Goal: Book appointment/travel/reservation

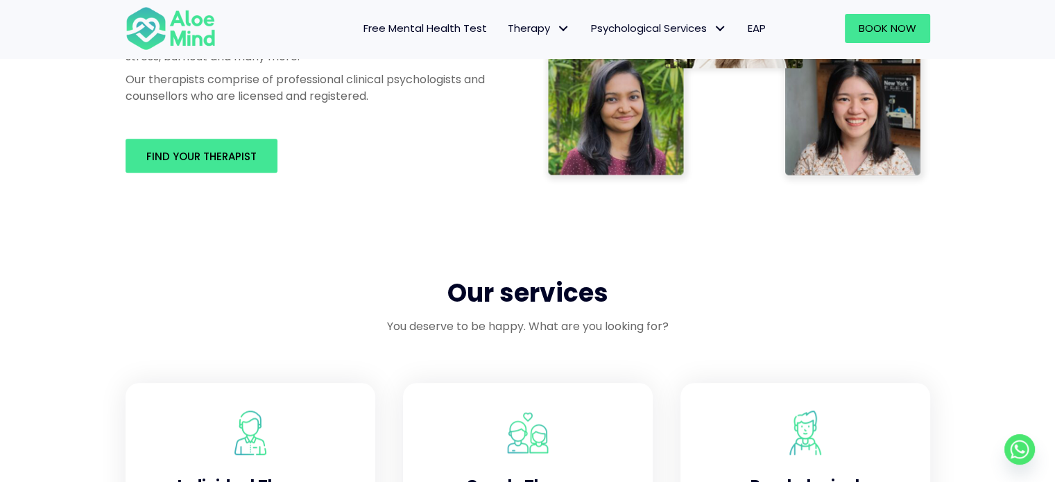
scroll to position [923, 0]
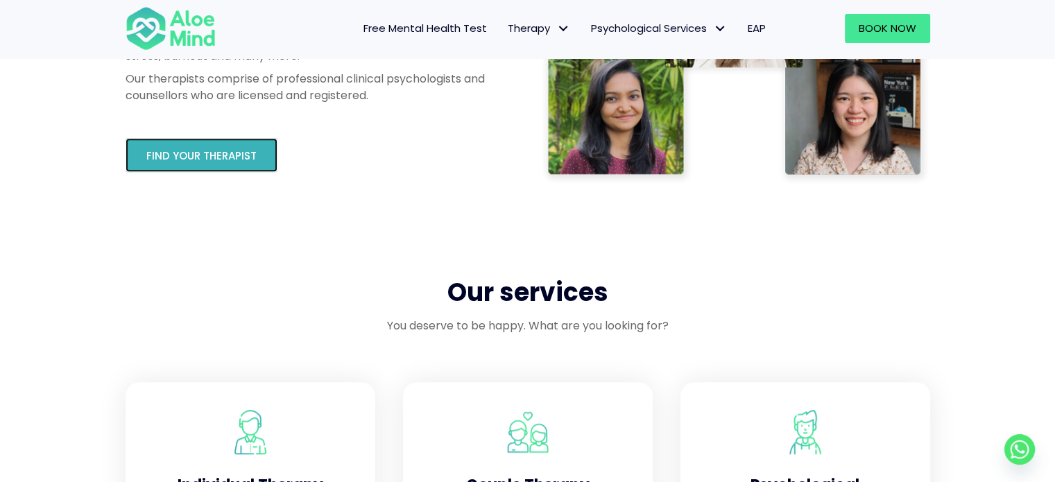
click at [239, 153] on span "Find your therapist" at bounding box center [201, 155] width 110 height 15
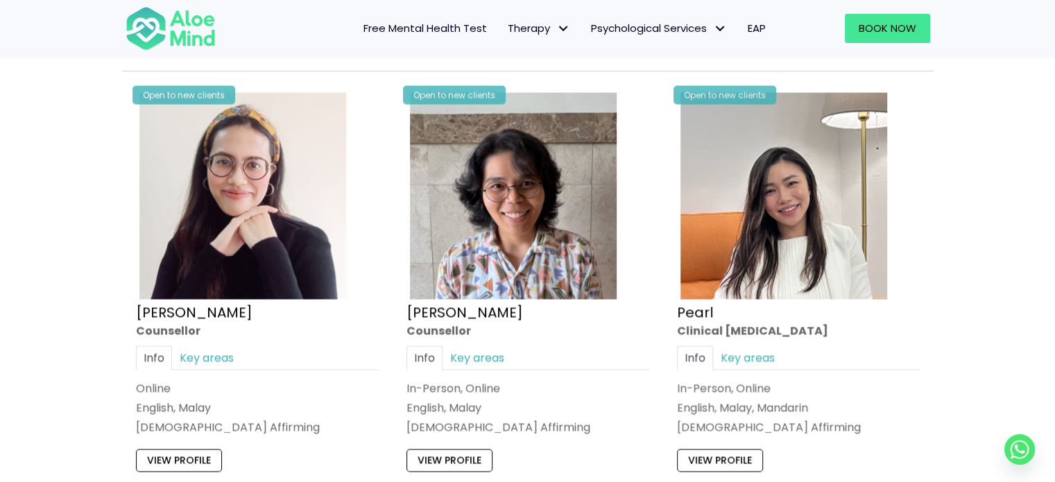
scroll to position [2727, 0]
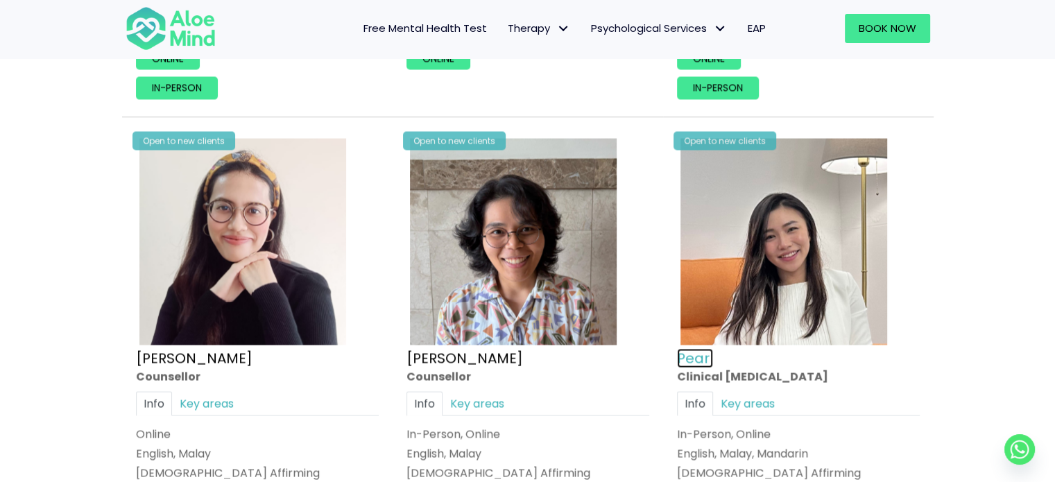
click at [696, 354] on link "Pearl" at bounding box center [695, 358] width 36 height 19
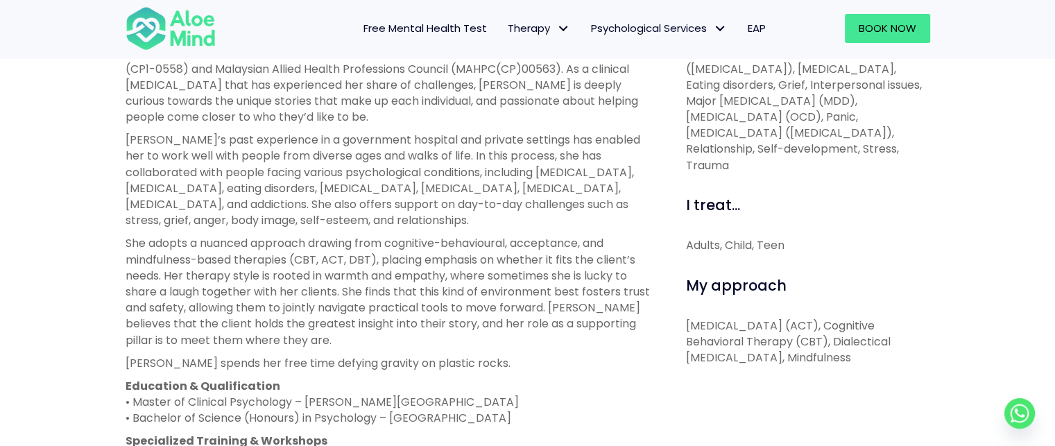
scroll to position [587, 0]
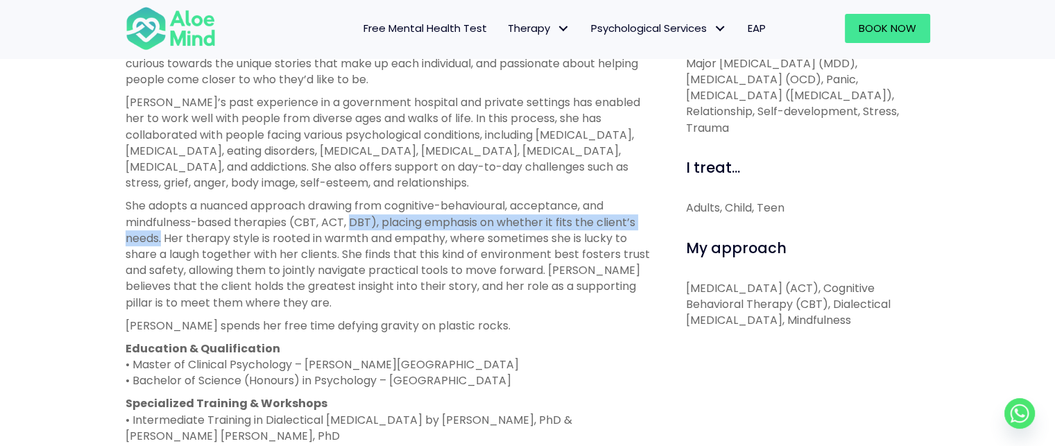
drag, startPoint x: 350, startPoint y: 222, endPoint x: 161, endPoint y: 243, distance: 190.5
click at [161, 243] on p "She adopts a nuanced approach drawing from cognitive-behavioural, acceptance, a…" at bounding box center [390, 254] width 529 height 112
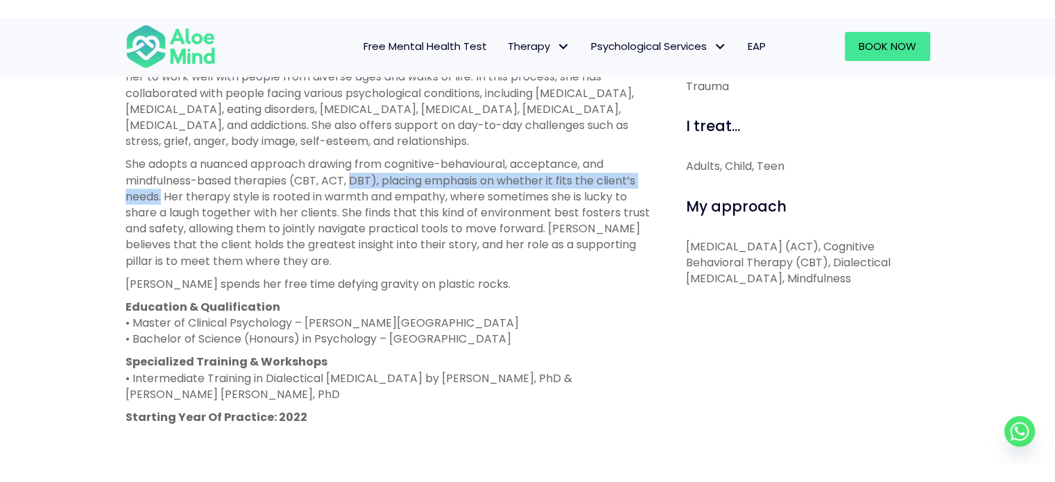
scroll to position [648, 0]
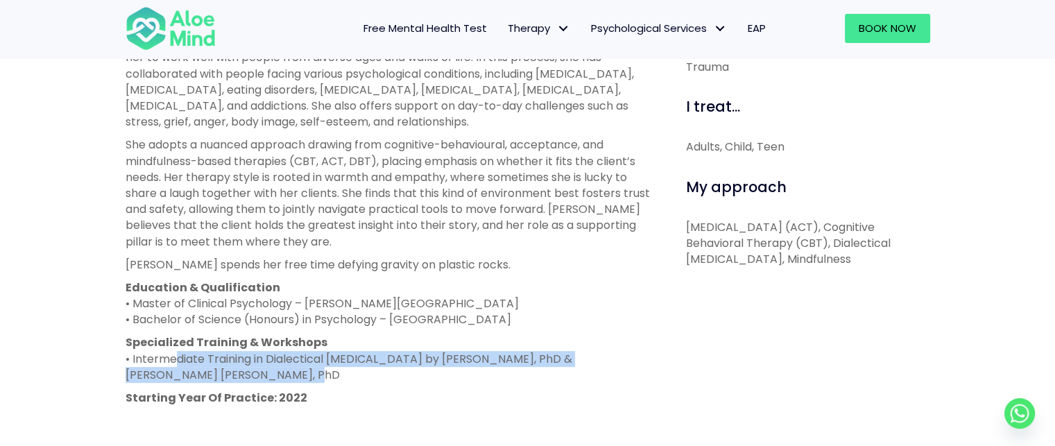
drag, startPoint x: 172, startPoint y: 361, endPoint x: 433, endPoint y: 377, distance: 261.9
click at [433, 377] on p "Specialized Training & Workshops • Intermediate Training in Dialectical [MEDICA…" at bounding box center [390, 358] width 529 height 49
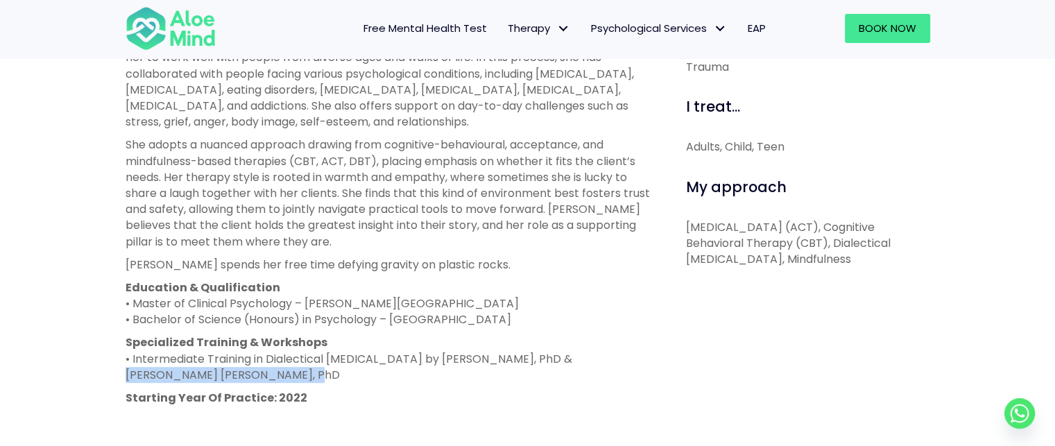
drag, startPoint x: 544, startPoint y: 354, endPoint x: 599, endPoint y: 371, distance: 57.3
click at [599, 371] on p "Specialized Training & Workshops • Intermediate Training in Dialectical [MEDICA…" at bounding box center [390, 358] width 529 height 49
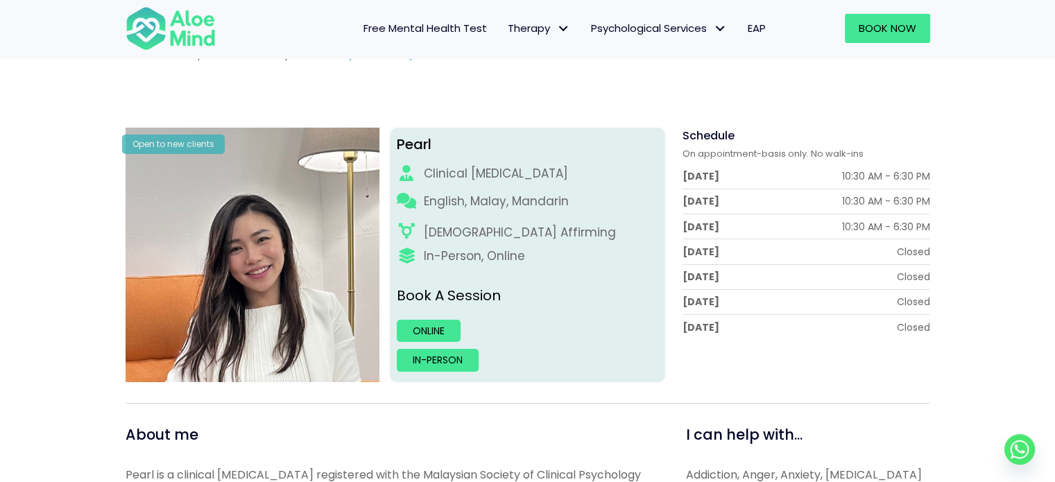
scroll to position [125, 0]
